Goal: Information Seeking & Learning: Learn about a topic

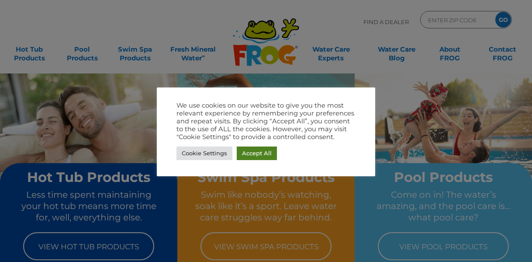
click at [266, 157] on link "Accept All" at bounding box center [257, 153] width 40 height 14
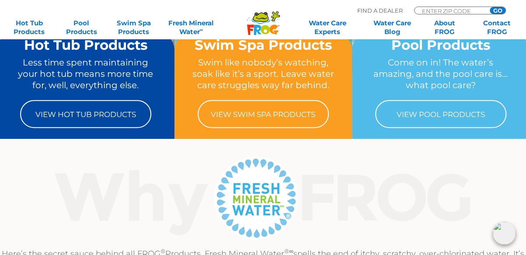
scroll to position [132, 0]
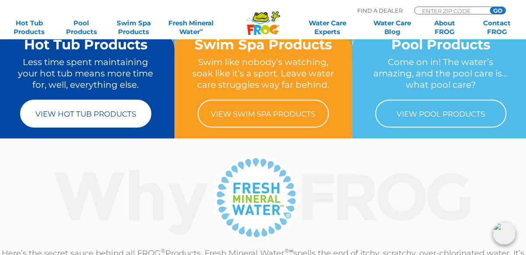
click at [116, 118] on link "View Hot Tub Products" at bounding box center [85, 114] width 131 height 28
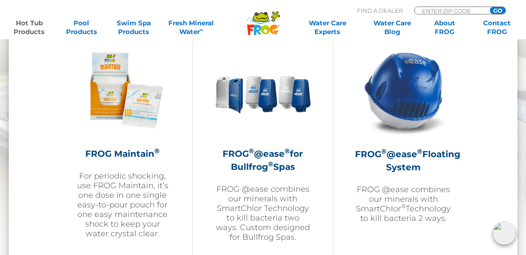
scroll to position [995, 0]
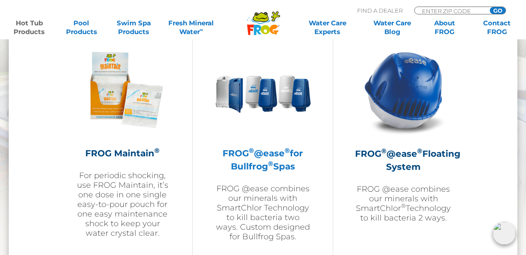
click at [255, 162] on h2 "FROG ® @ease ® for Bullfrog ® Spas" at bounding box center [263, 160] width 96 height 26
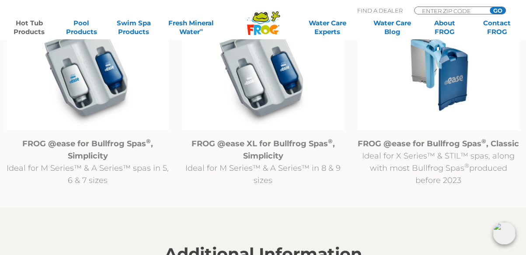
scroll to position [949, 0]
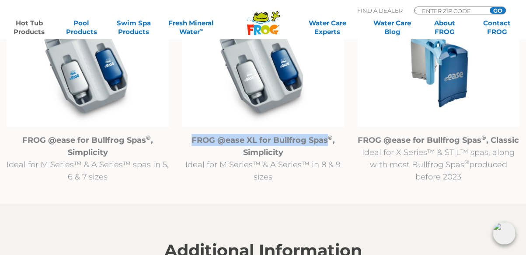
drag, startPoint x: 328, startPoint y: 142, endPoint x: 191, endPoint y: 142, distance: 136.8
click at [191, 142] on strong "FROG @ease XL for Bullfrog Spas ® , Simplicity" at bounding box center [262, 146] width 143 height 22
copy strong "FROG @ease XL for Bullfrog Spas"
